Goal: Information Seeking & Learning: Learn about a topic

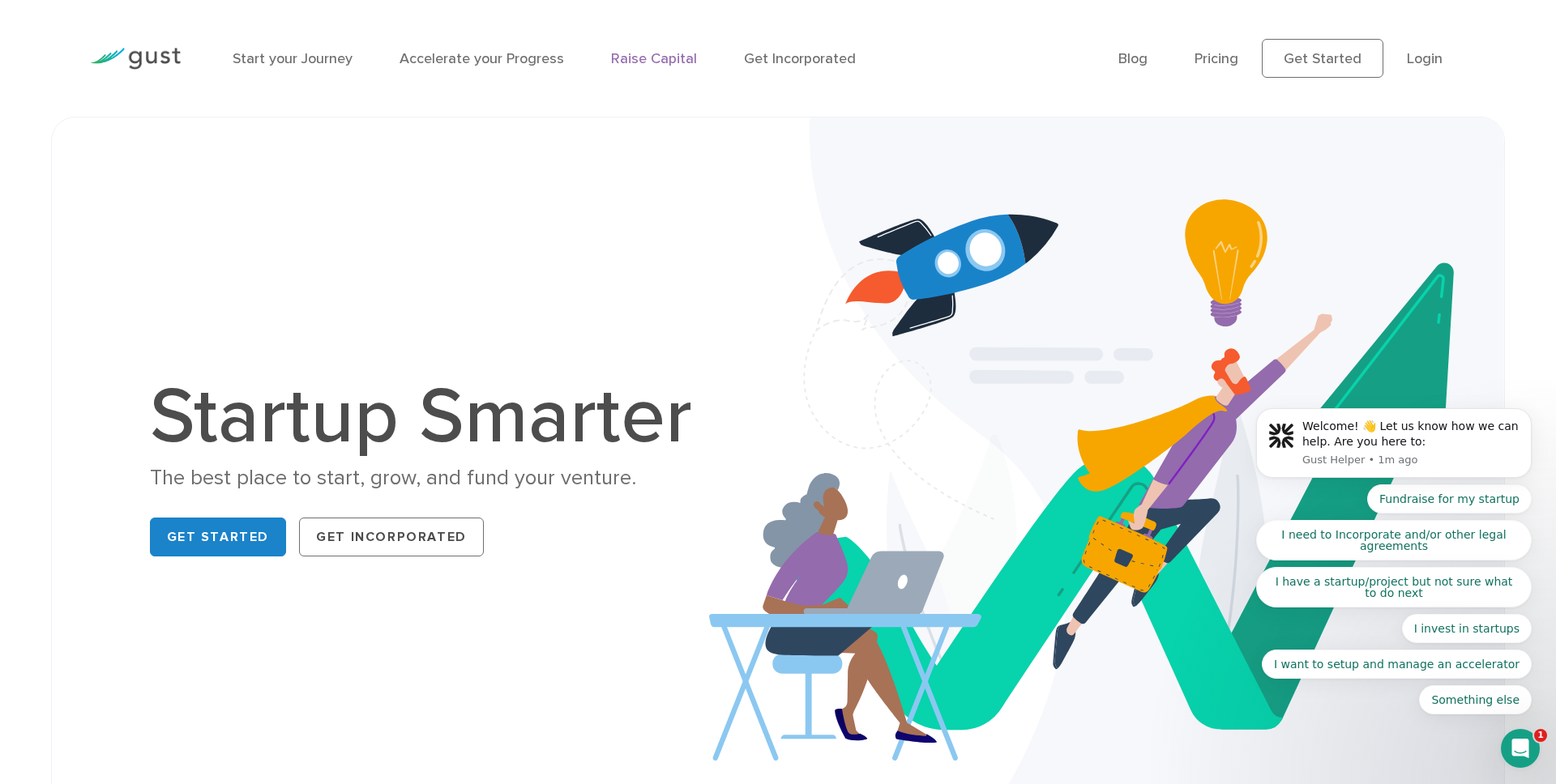
click at [652, 62] on link "Raise Capital" at bounding box center [653, 59] width 86 height 17
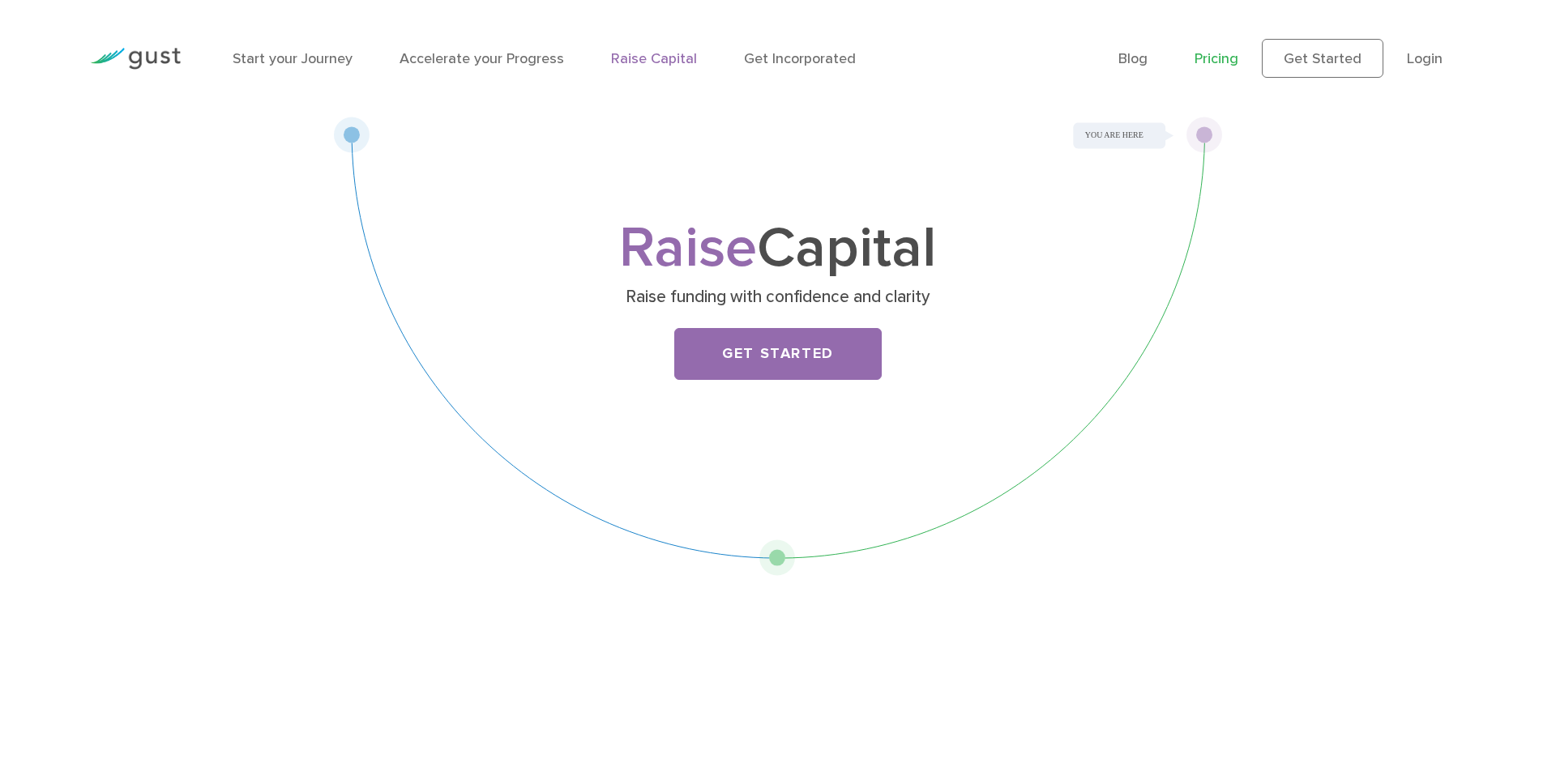
click at [1222, 55] on link "Pricing" at bounding box center [1216, 59] width 44 height 17
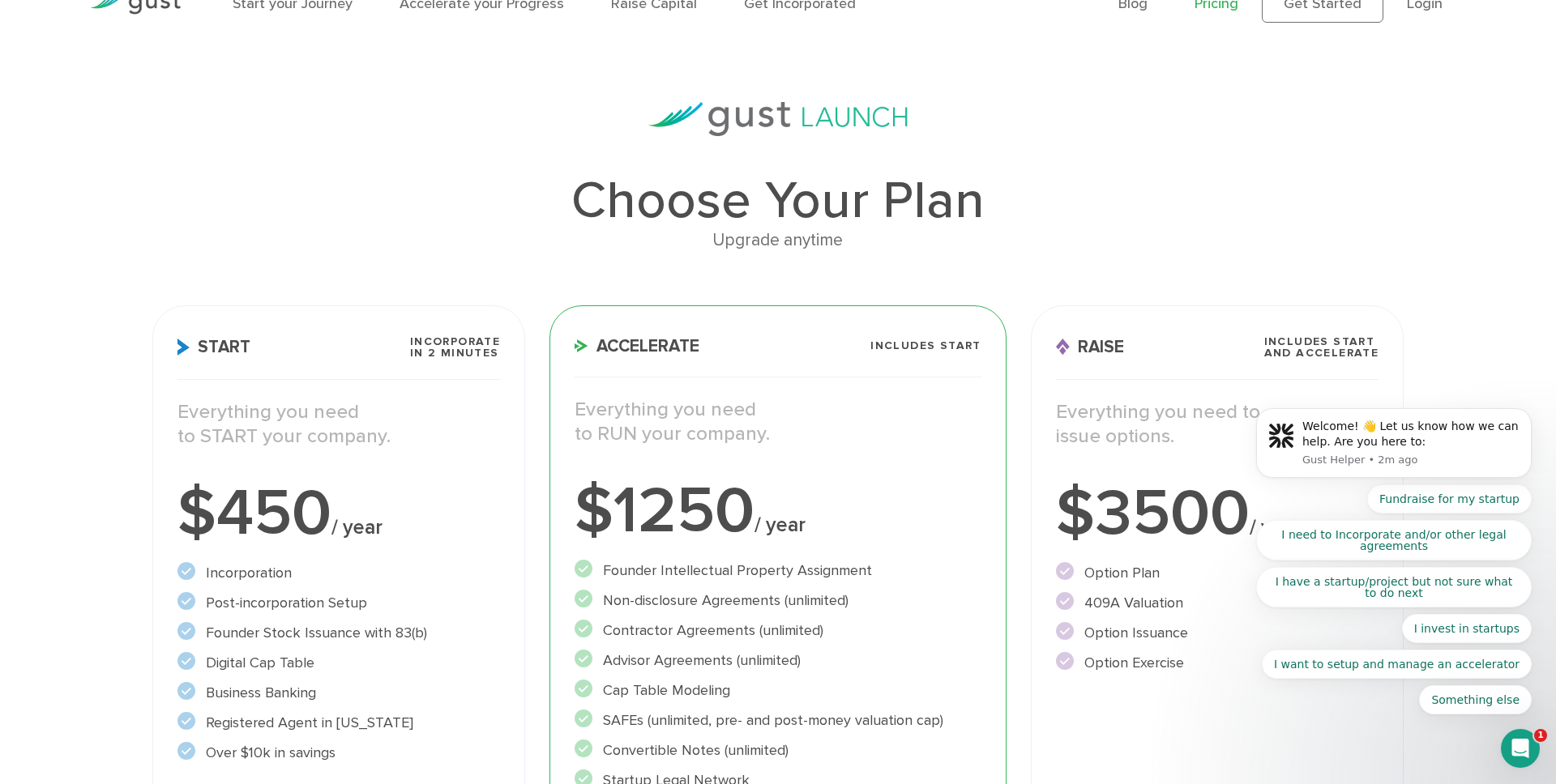
scroll to position [47, 0]
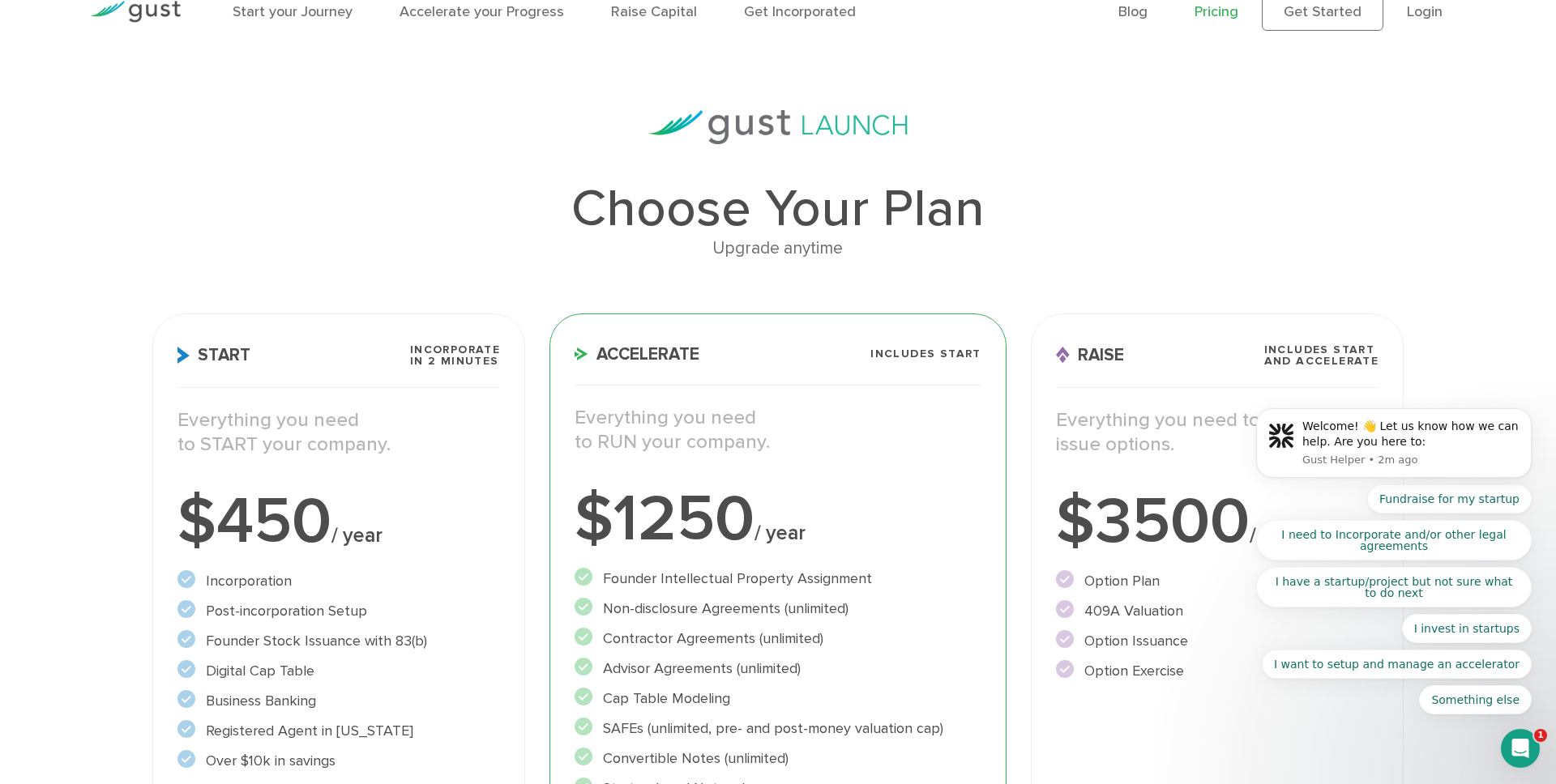
click at [860, 361] on h3 "Accelerate Includes START" at bounding box center [778, 365] width 407 height 42
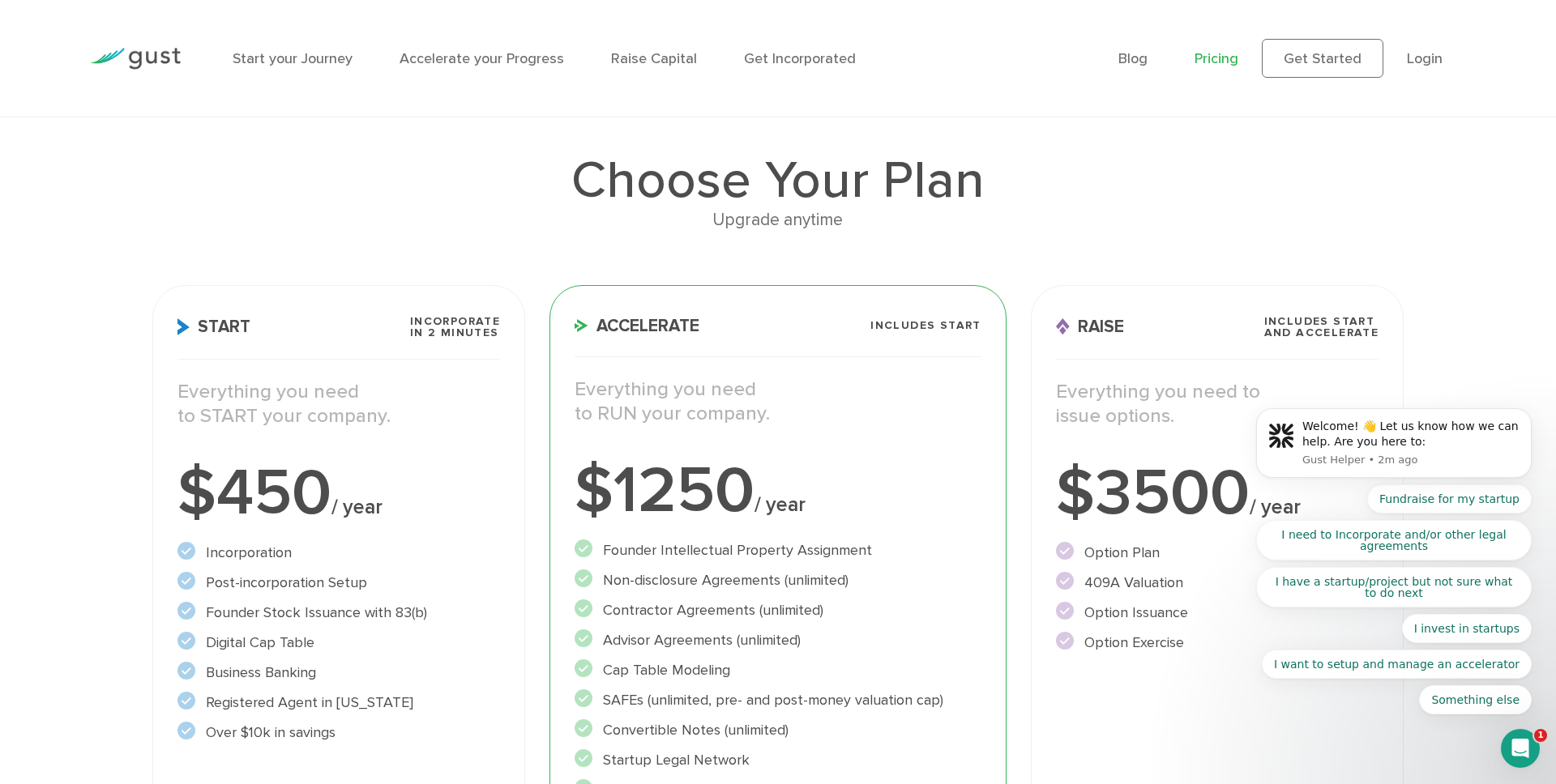
scroll to position [0, 0]
